Goal: Task Accomplishment & Management: Manage account settings

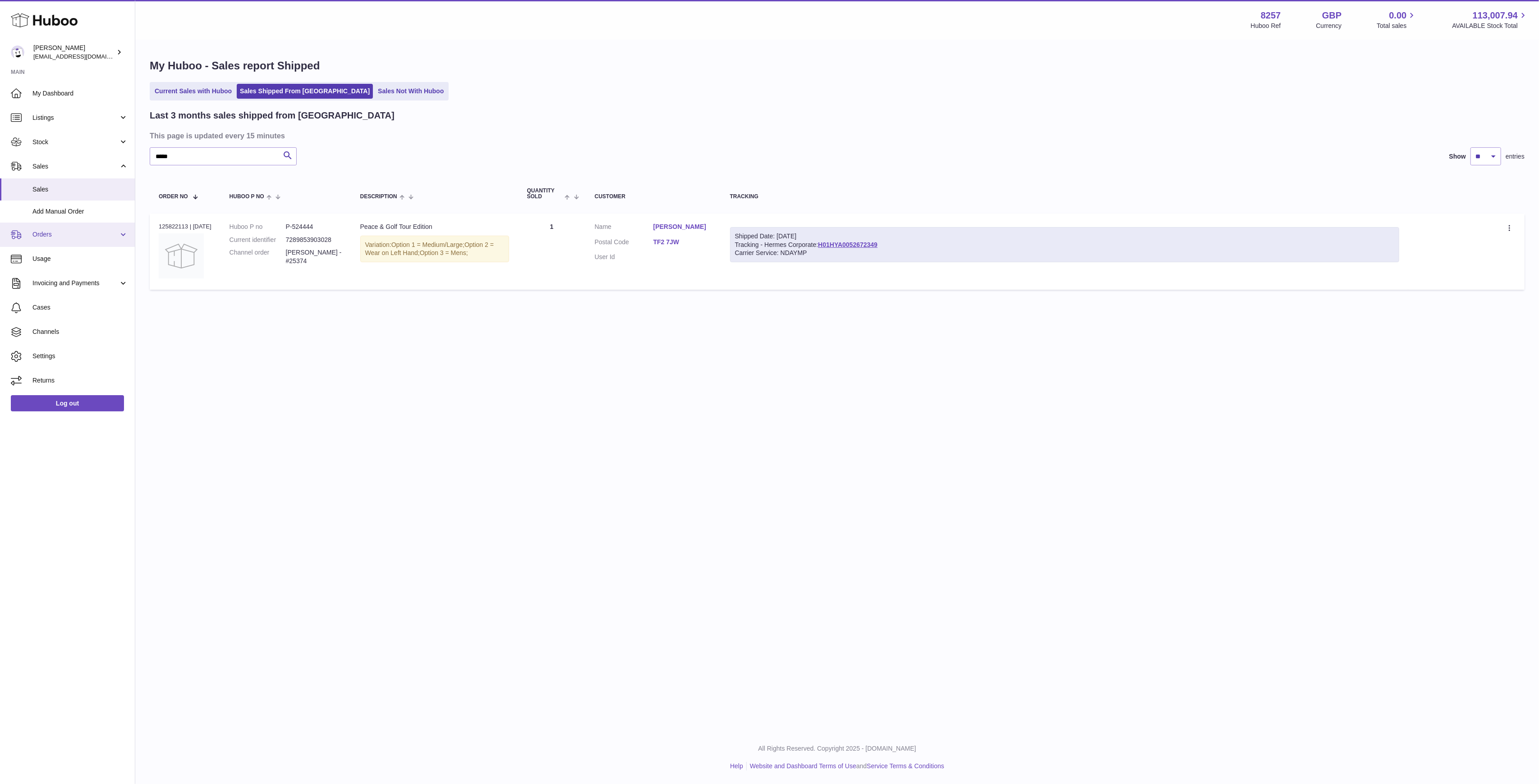
click at [73, 229] on link "Orders" at bounding box center [68, 235] width 135 height 24
click at [62, 262] on link "Orders" at bounding box center [68, 258] width 135 height 22
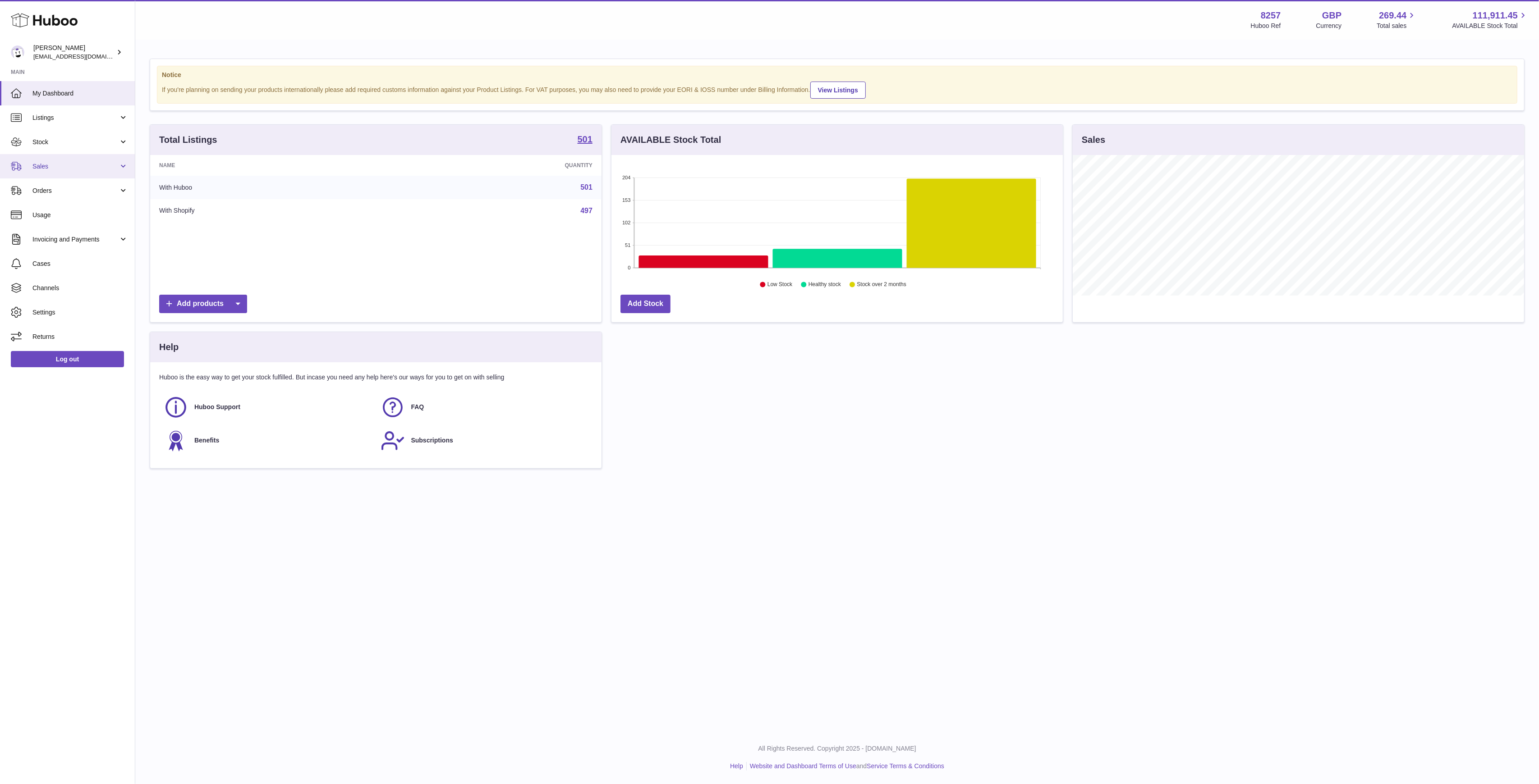
scroll to position [140, 452]
click at [58, 156] on link "Sales" at bounding box center [68, 166] width 135 height 24
click at [63, 239] on span "Orders" at bounding box center [75, 235] width 86 height 8
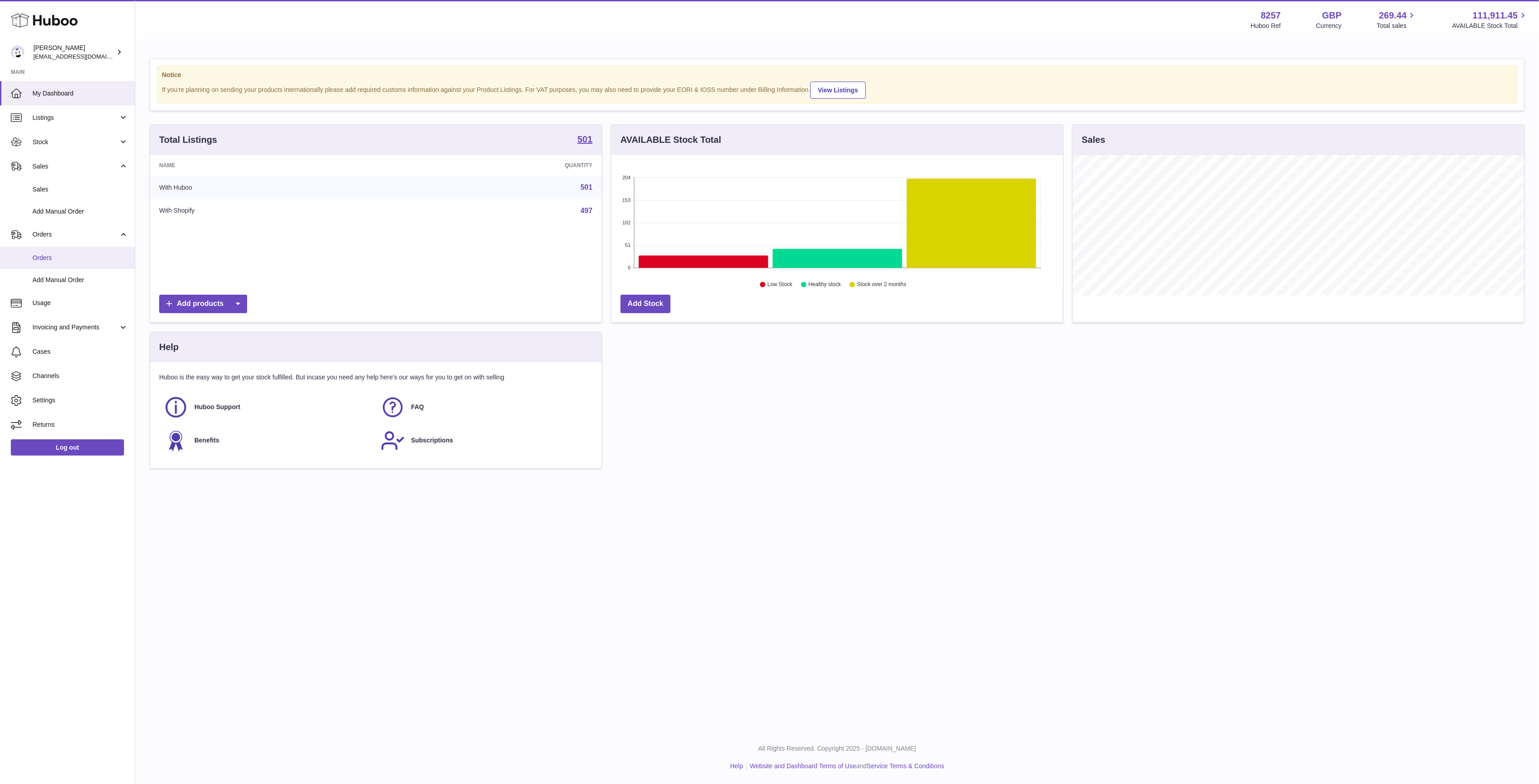
click at [58, 255] on span "Orders" at bounding box center [80, 258] width 96 height 8
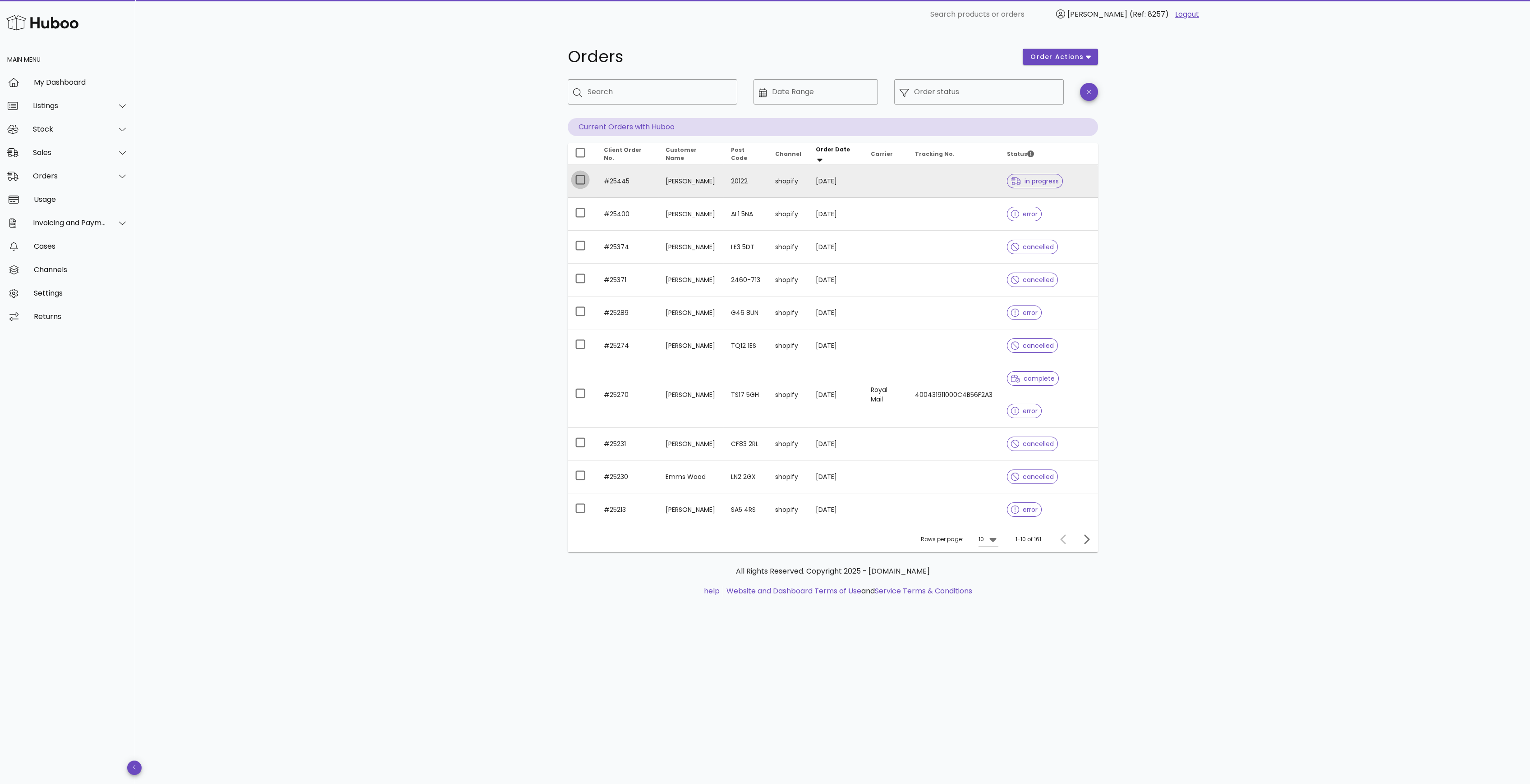
click at [580, 182] on div at bounding box center [581, 180] width 16 height 16
click at [1068, 50] on button "order actions" at bounding box center [1060, 57] width 75 height 16
click at [1060, 112] on div "Cancel" at bounding box center [1071, 110] width 78 height 23
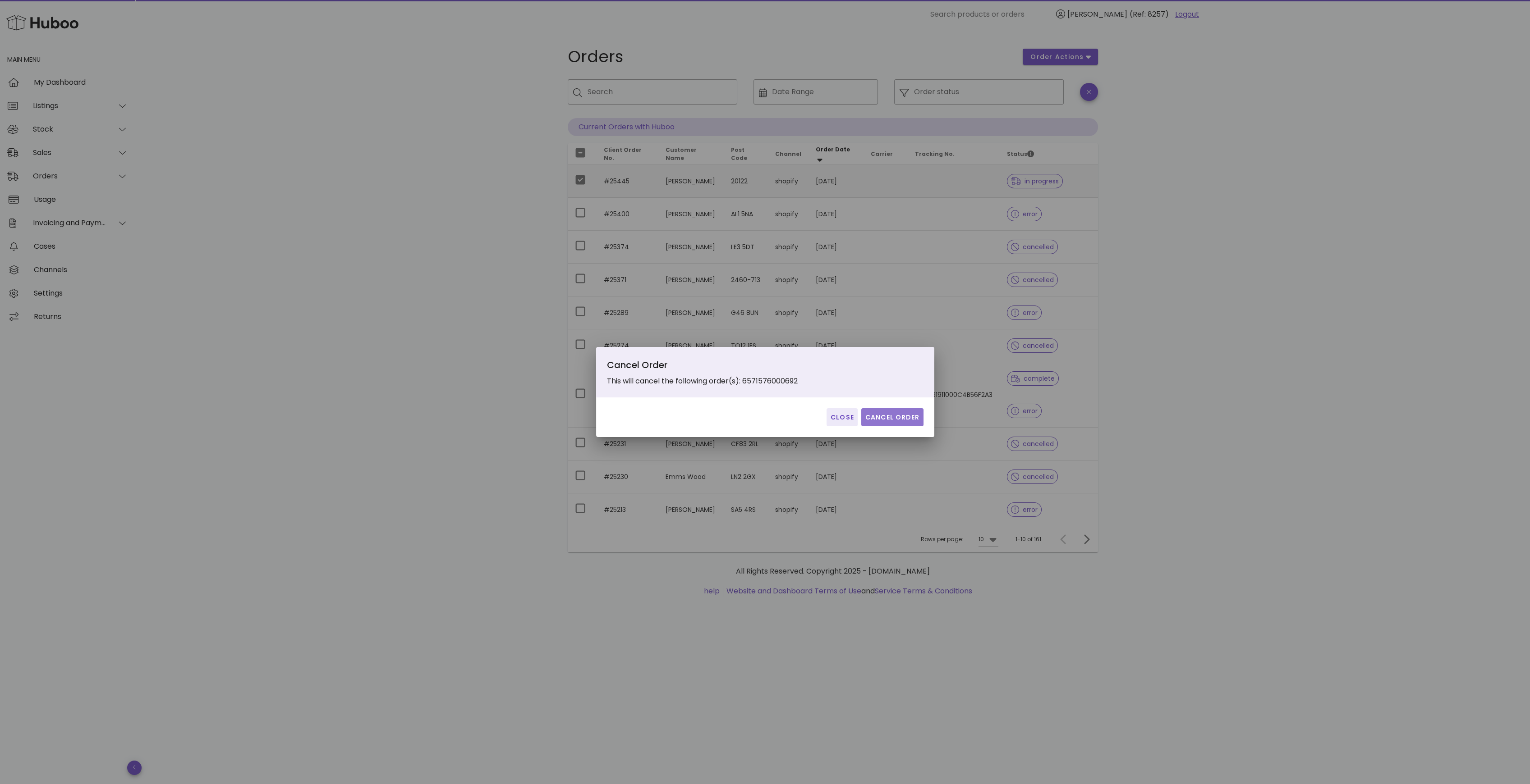
click at [895, 416] on span "Cancel Order" at bounding box center [893, 417] width 55 height 10
